Goal: Transaction & Acquisition: Download file/media

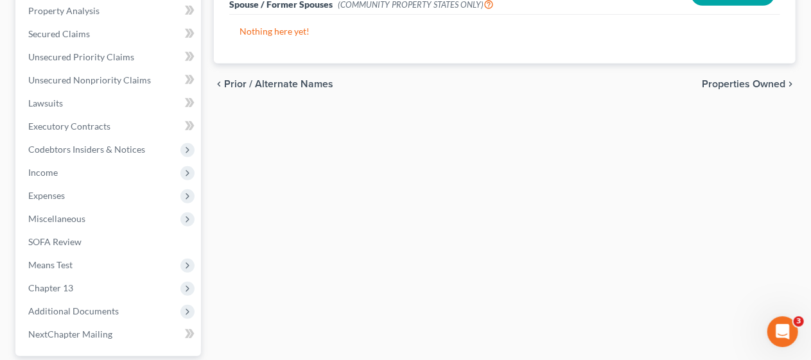
scroll to position [505, 0]
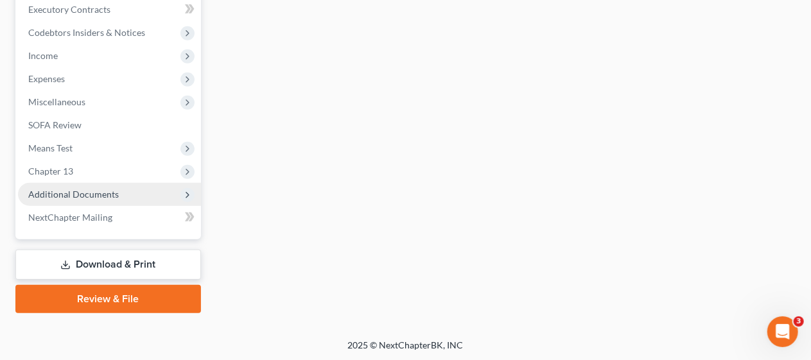
click at [112, 191] on span "Additional Documents" at bounding box center [73, 194] width 91 height 11
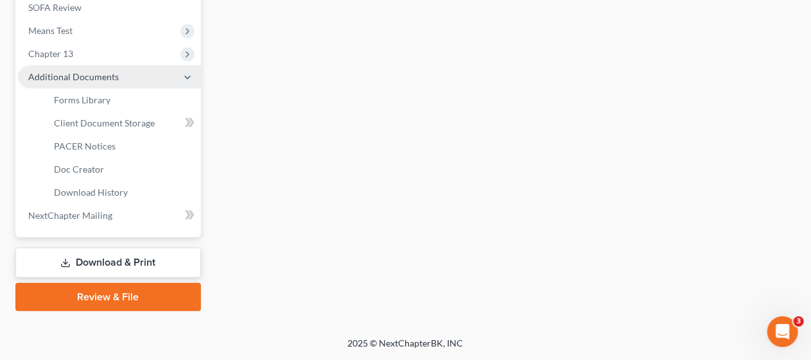
scroll to position [367, 0]
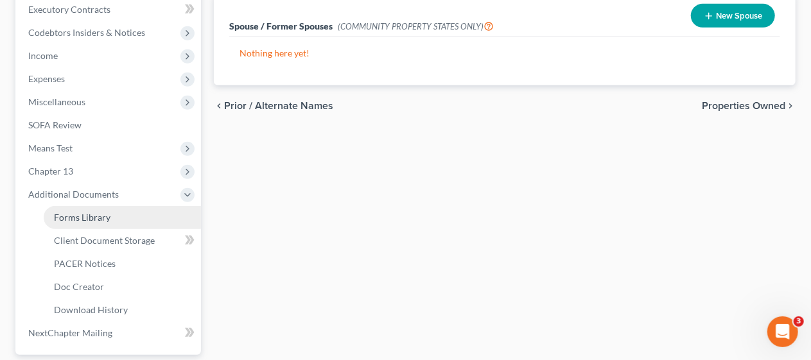
click at [142, 223] on link "Forms Library" at bounding box center [122, 217] width 157 height 23
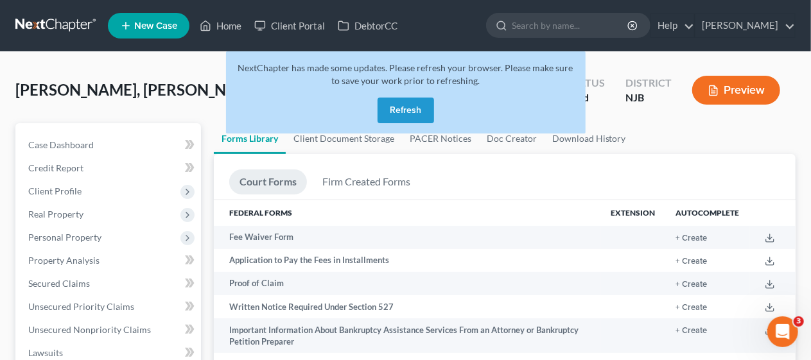
click at [412, 108] on button "Refresh" at bounding box center [406, 111] width 56 height 26
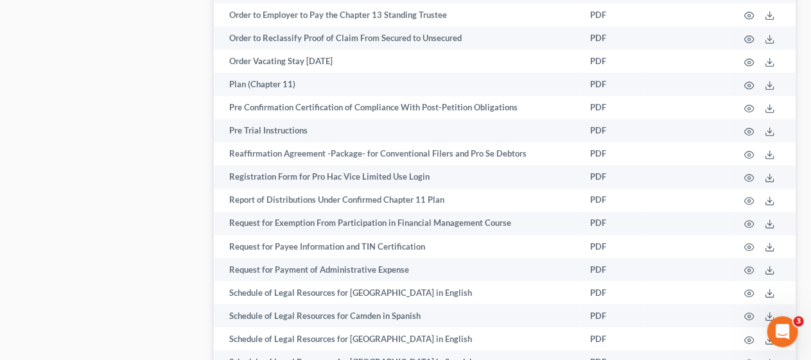
scroll to position [3980, 0]
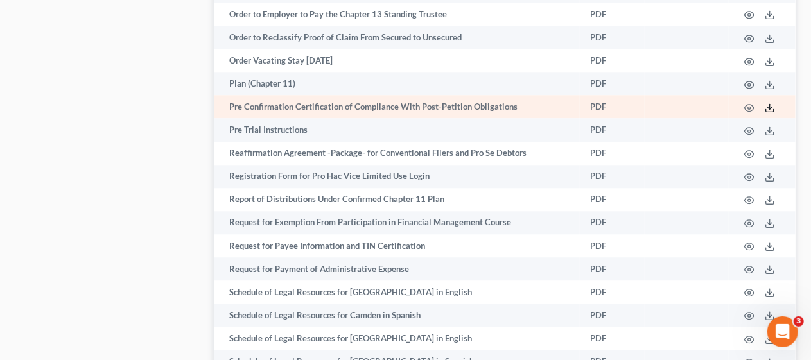
click at [770, 107] on line at bounding box center [770, 106] width 0 height 5
